Goal: Connect with others: Connect with others

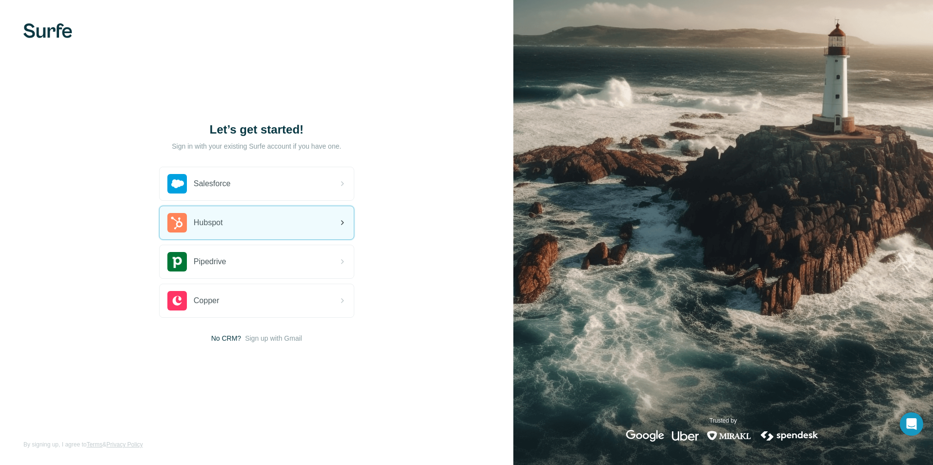
click at [212, 217] on div "Hubspot" at bounding box center [195, 223] width 56 height 20
